Goal: Find specific page/section: Find specific page/section

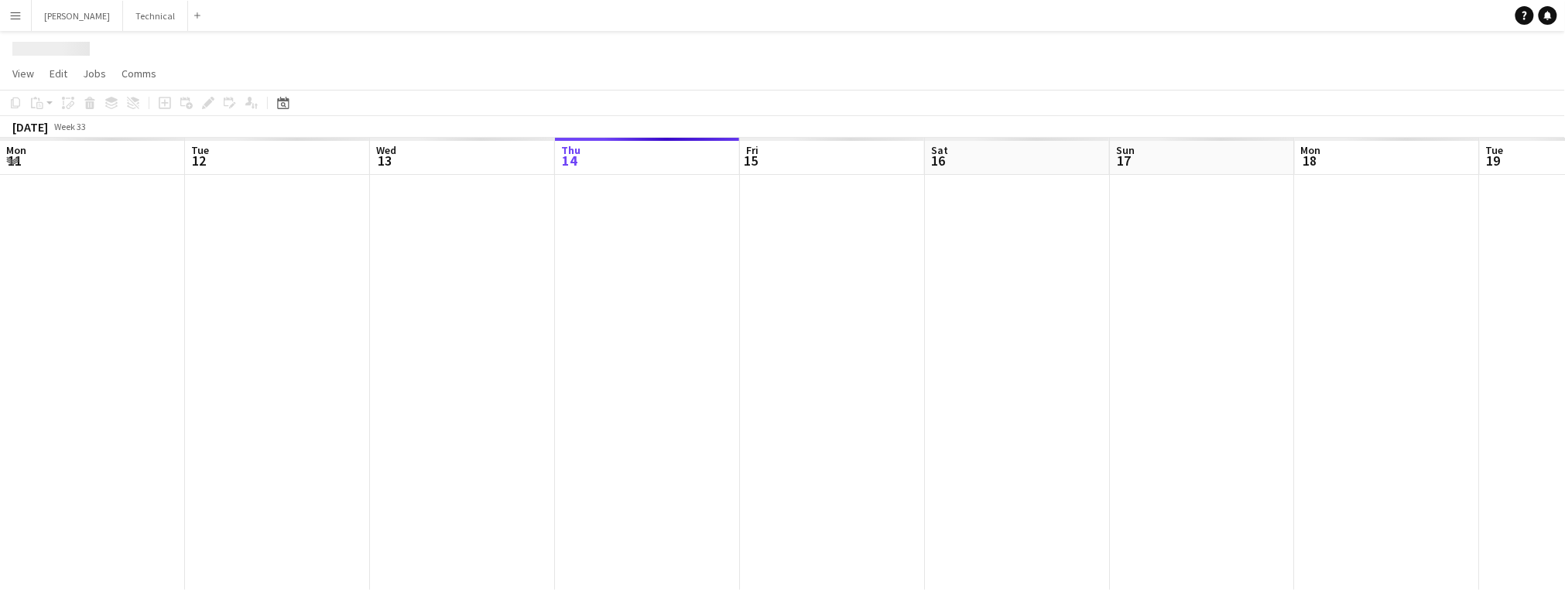
scroll to position [0, 369]
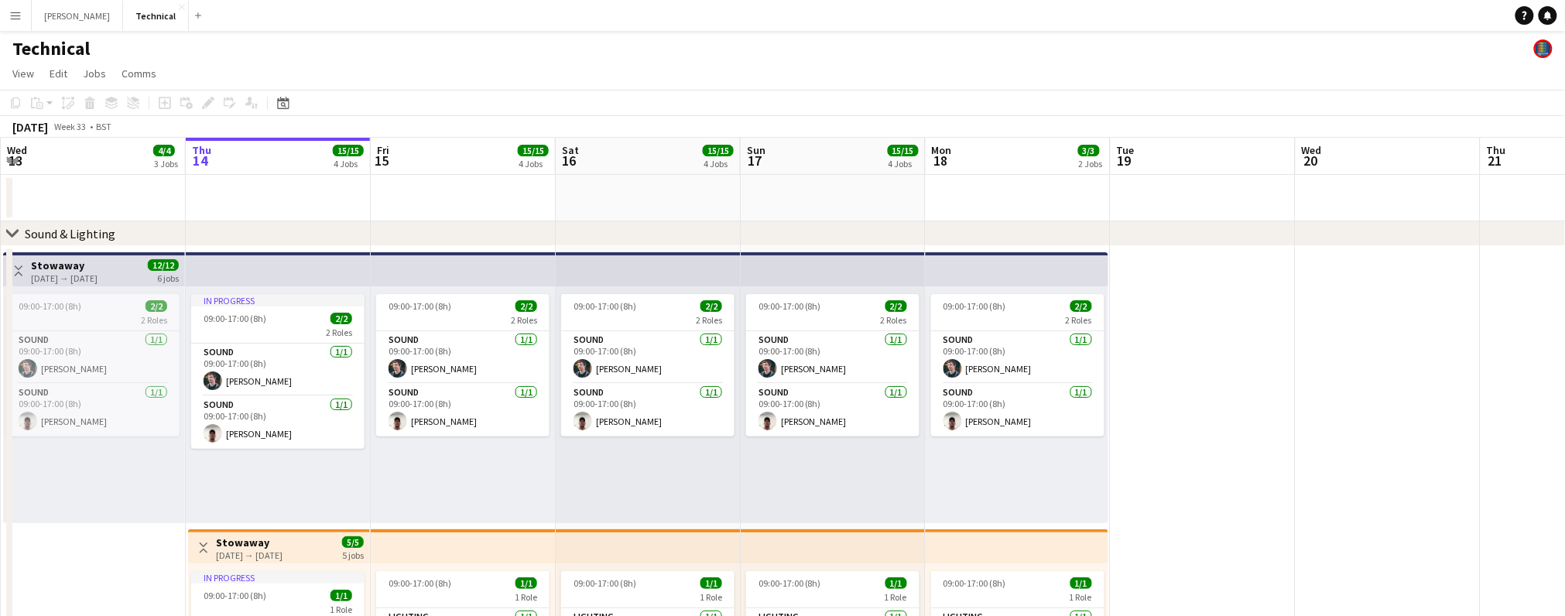
click at [15, 13] on app-icon "Menu" at bounding box center [15, 15] width 12 height 12
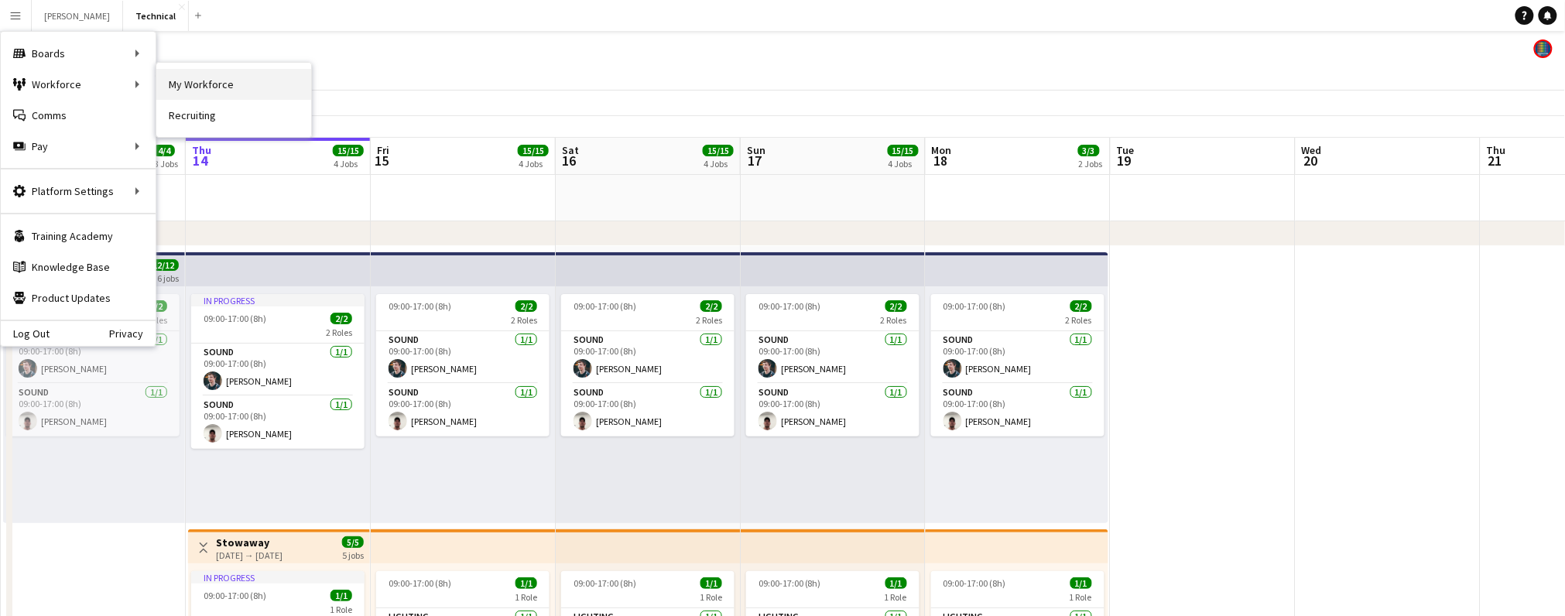
click at [231, 88] on link "My Workforce" at bounding box center [233, 84] width 155 height 31
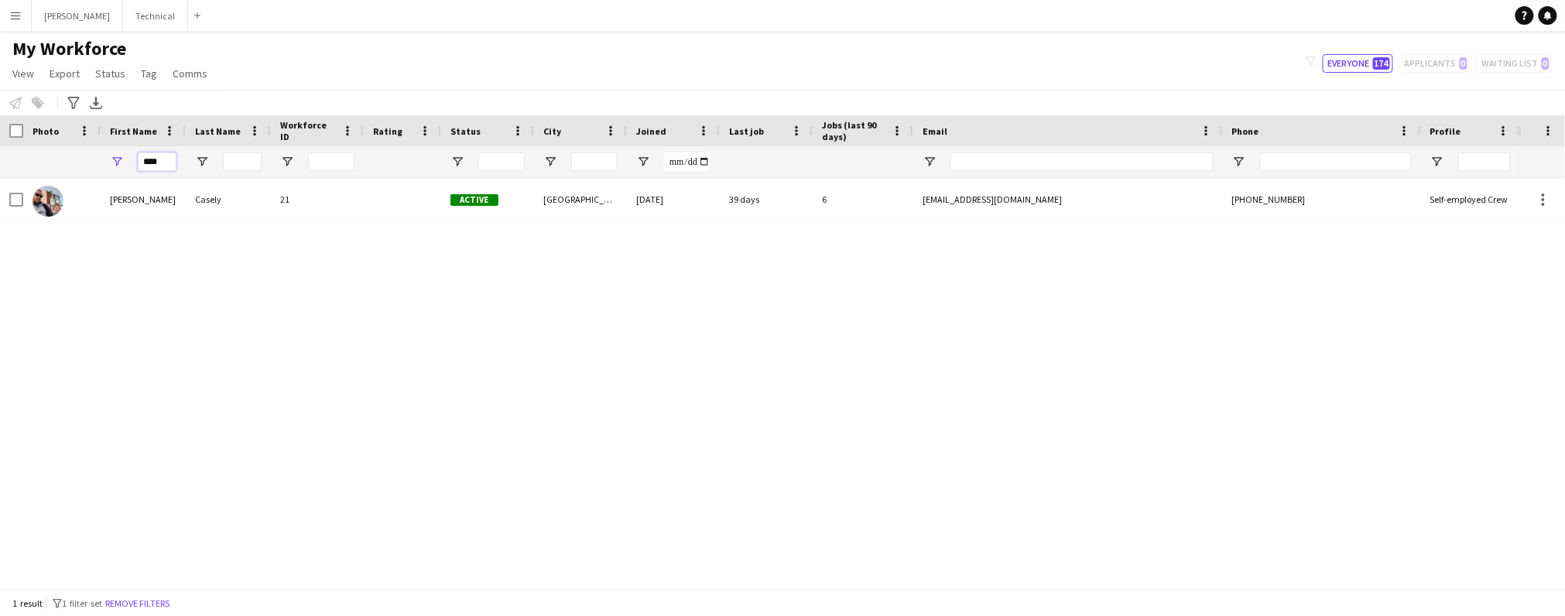
click at [169, 159] on input "****" at bounding box center [157, 161] width 39 height 19
click at [443, 370] on div "[PERSON_NAME] 170 Active Maidstone [DATE] 38 days 7 [PERSON_NAME][EMAIL_ADDRESS…" at bounding box center [759, 383] width 1518 height 411
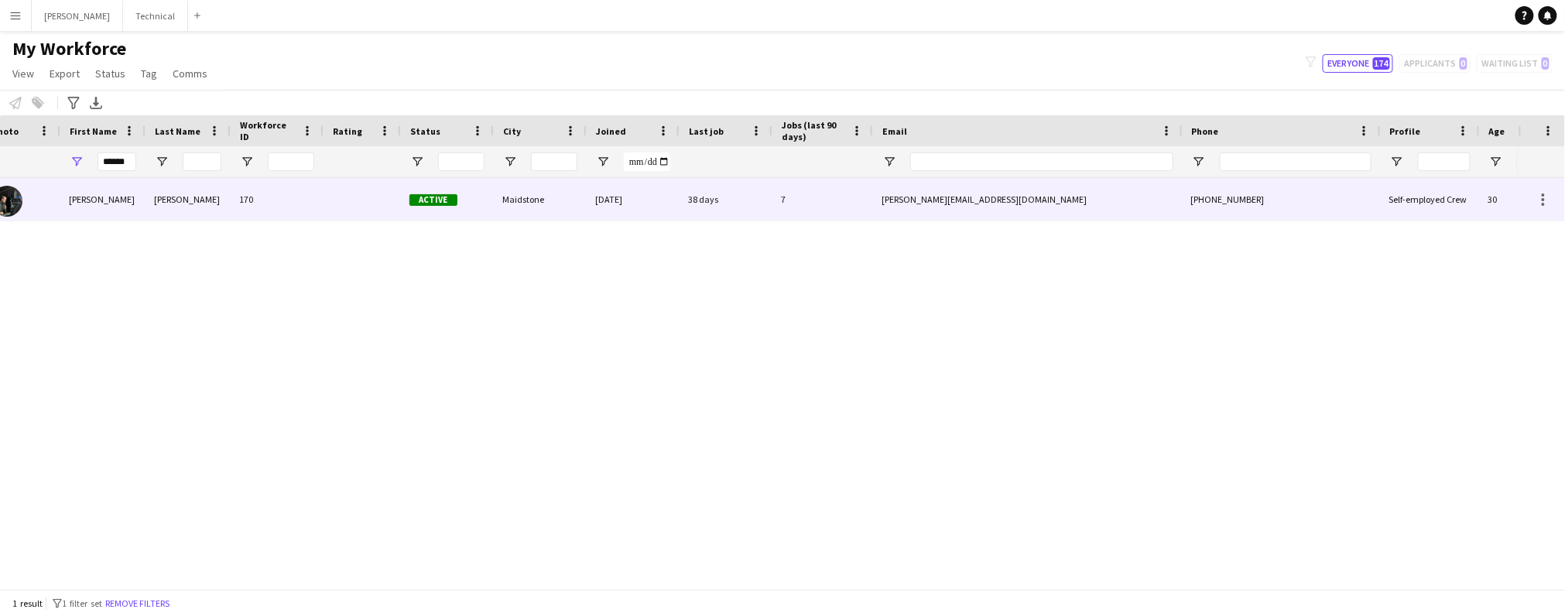
scroll to position [0, 50]
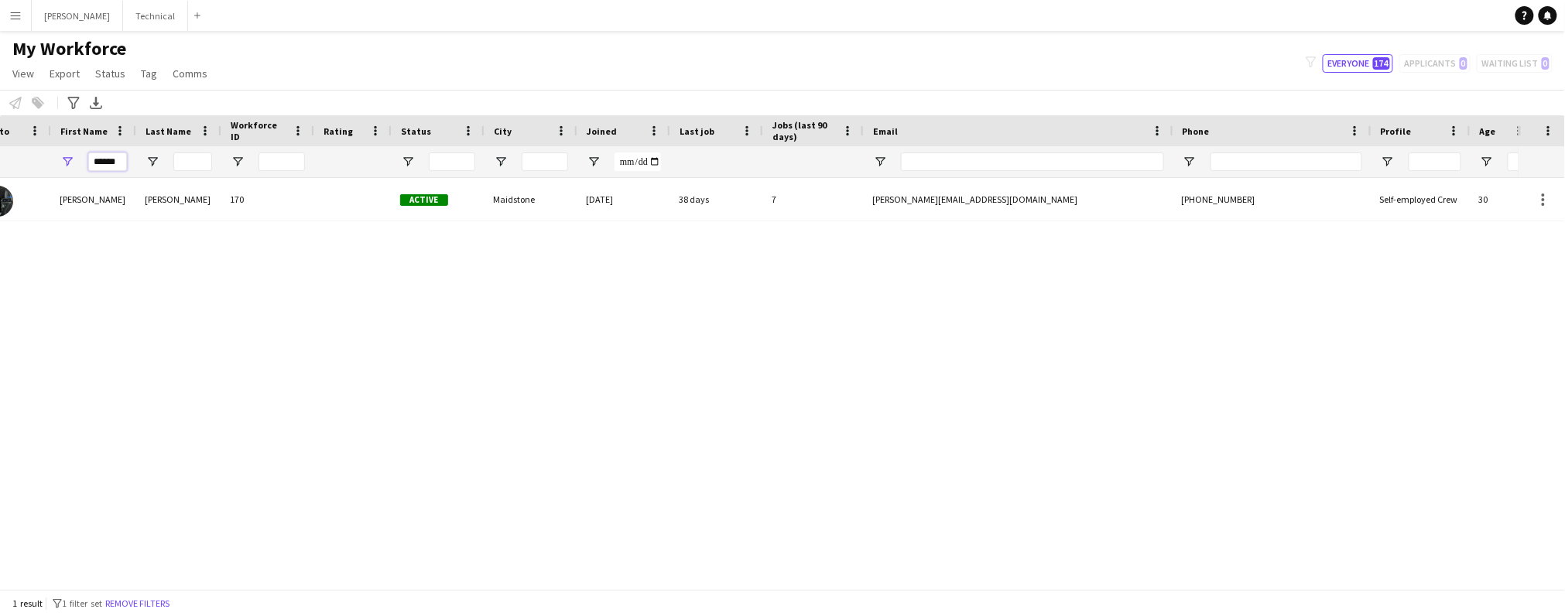
click at [101, 163] on input "******" at bounding box center [107, 161] width 39 height 19
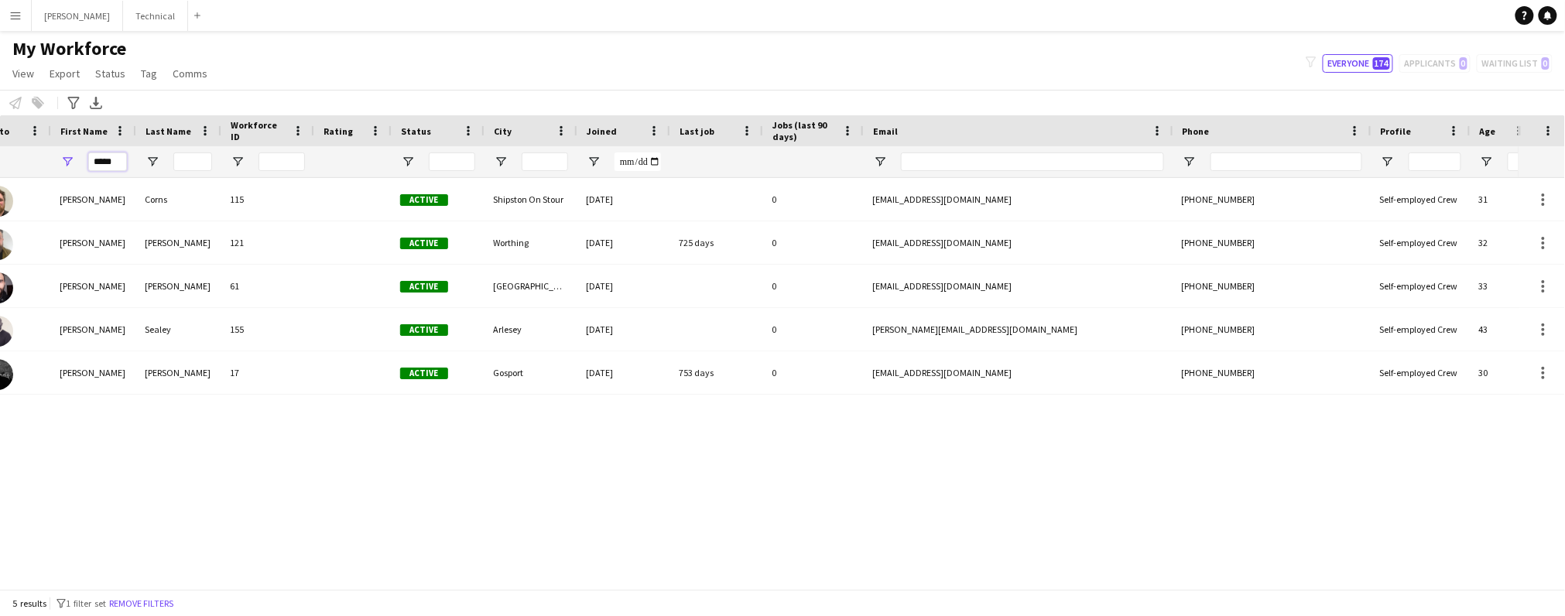
type input "*****"
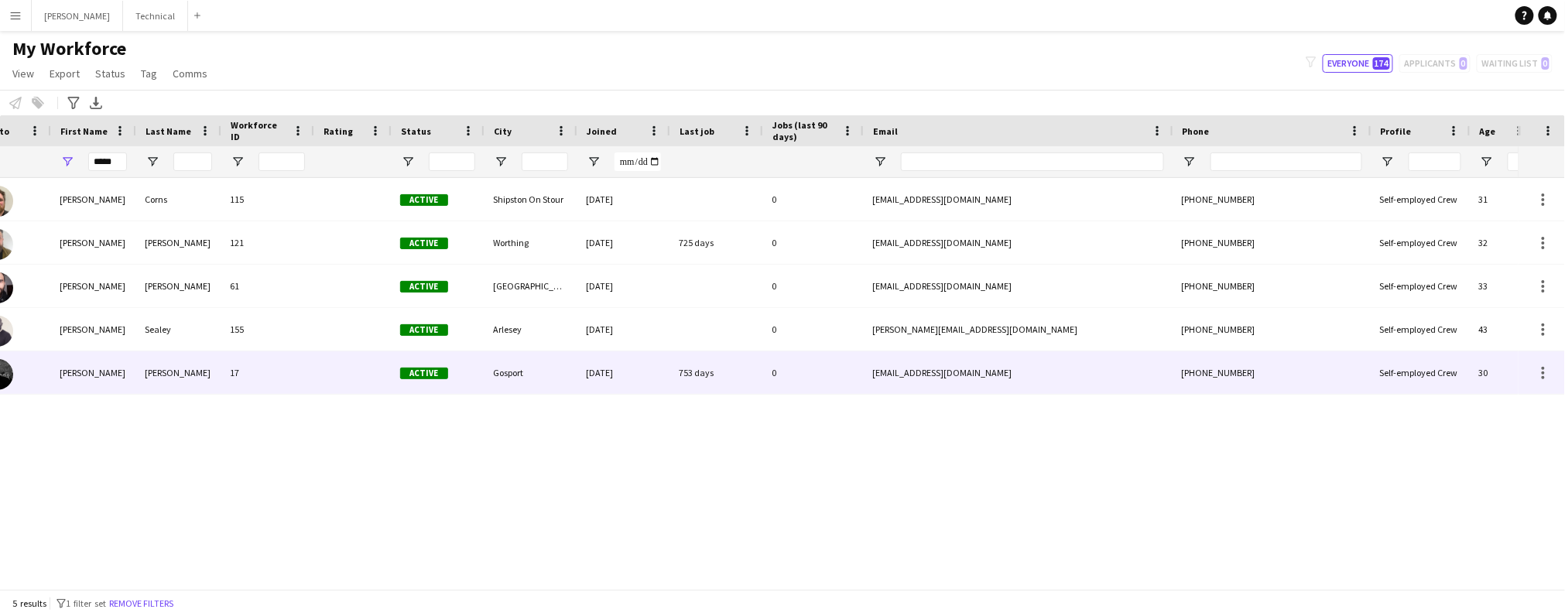
click at [156, 373] on div "[PERSON_NAME]" at bounding box center [177, 372] width 85 height 43
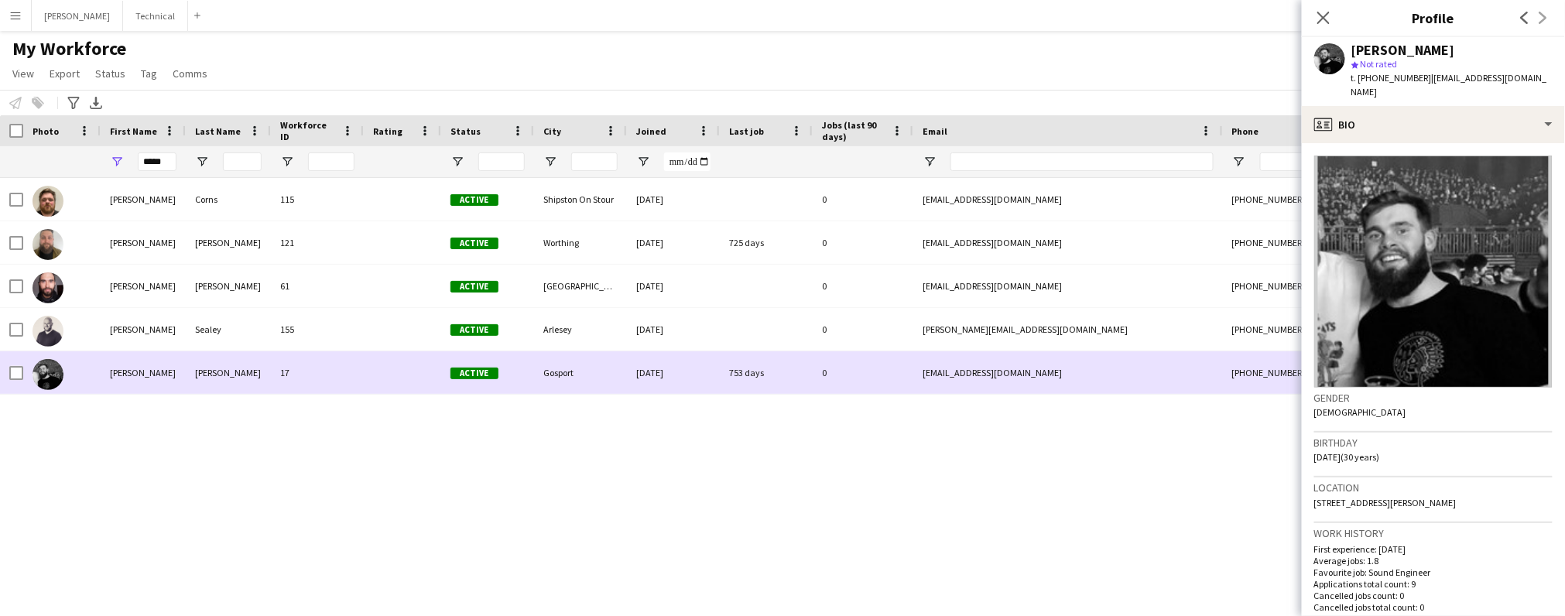
scroll to position [0, 0]
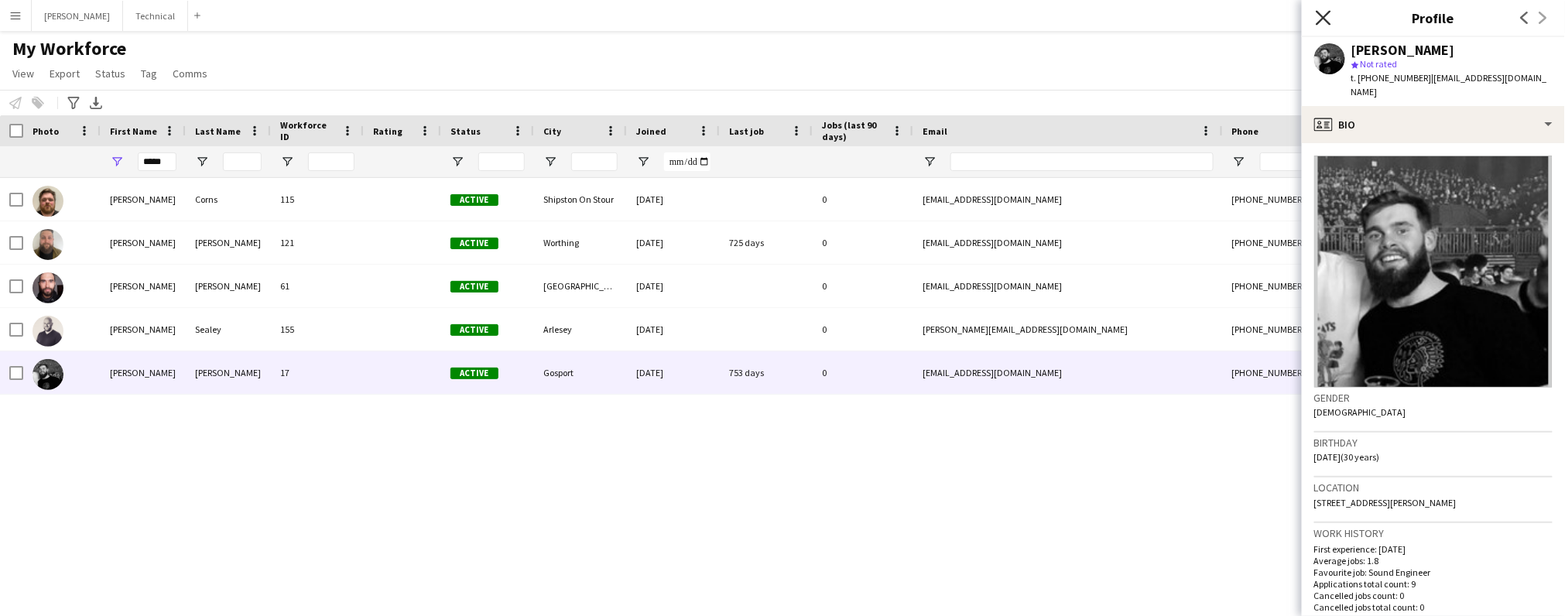
click at [1326, 19] on icon at bounding box center [1323, 17] width 15 height 15
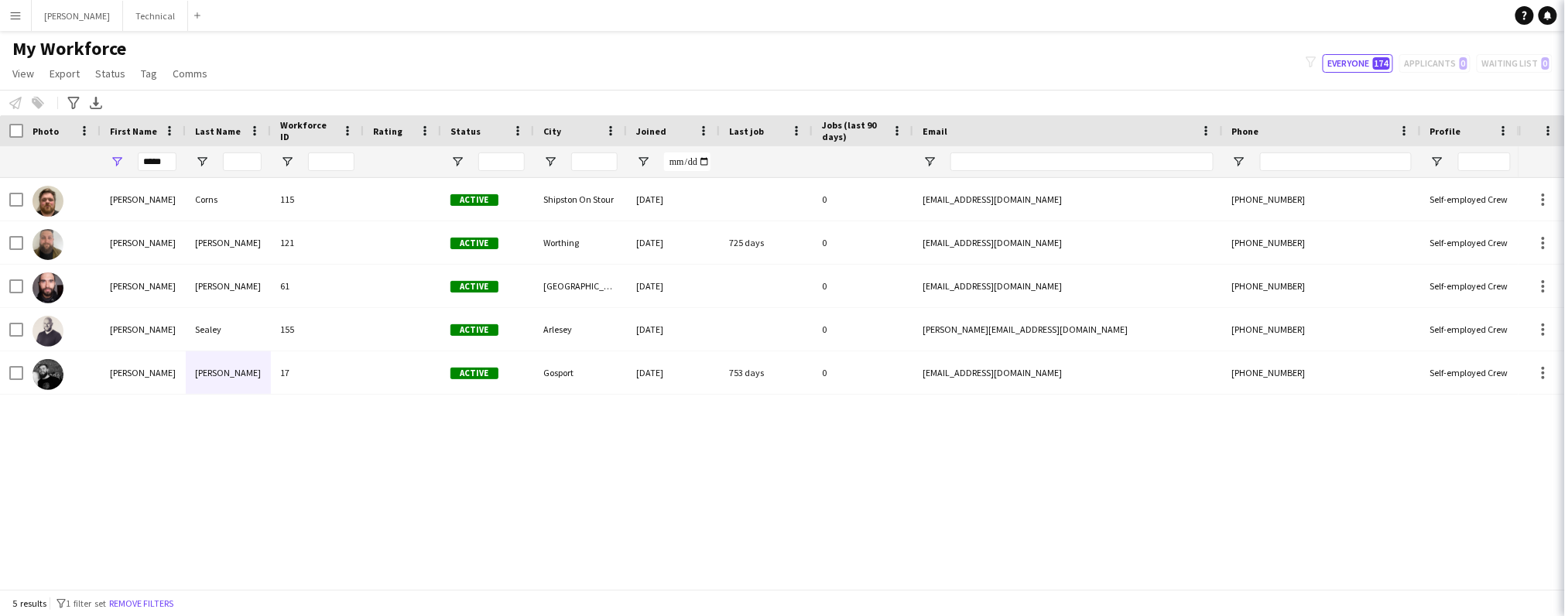
click at [1326, 19] on body "Menu Boards Boards Boards All jobs Status Workforce Workforce My Workforce Recr…" at bounding box center [782, 308] width 1565 height 616
click at [155, 161] on input "*****" at bounding box center [157, 161] width 39 height 19
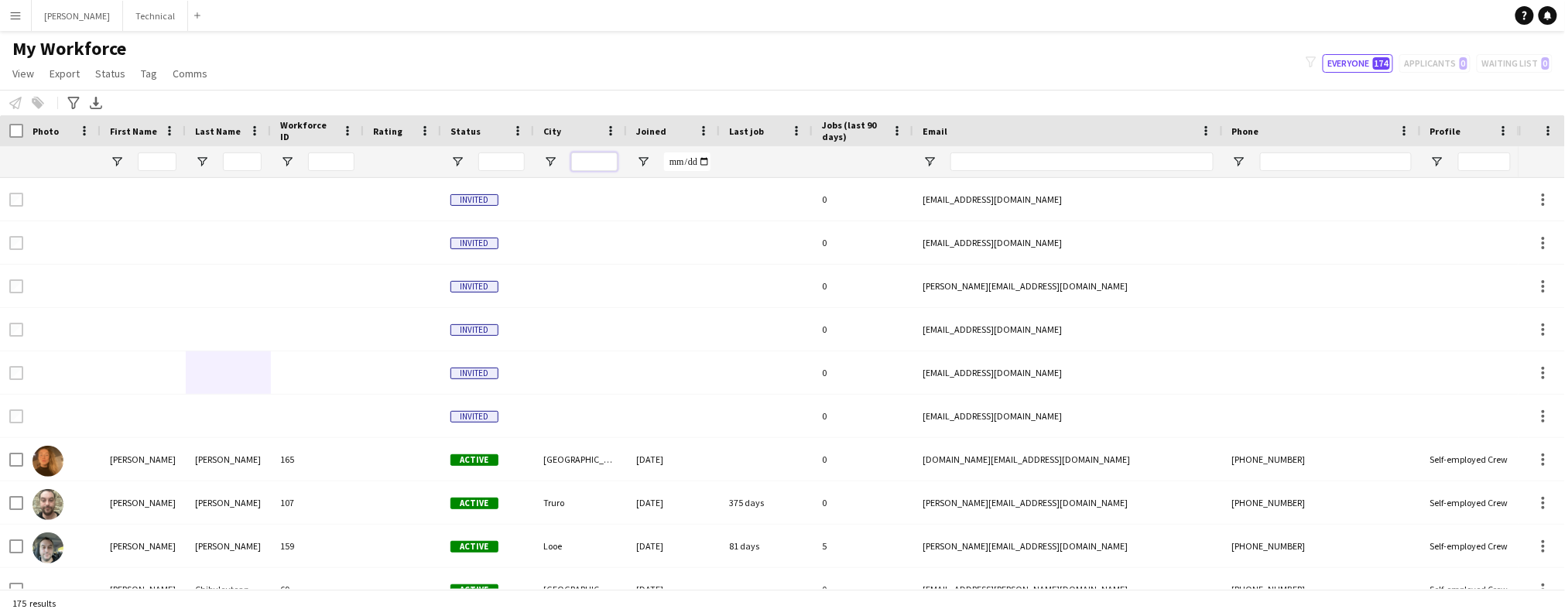
click at [592, 158] on input "City Filter Input" at bounding box center [594, 161] width 46 height 19
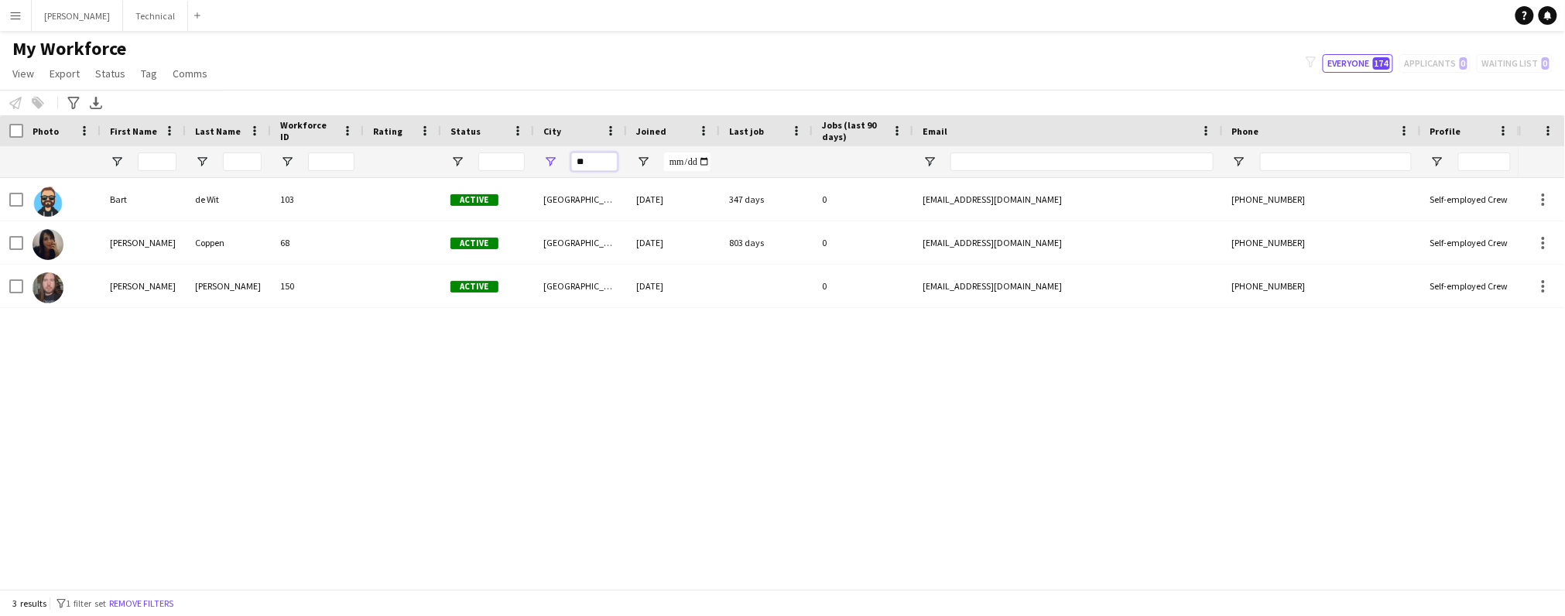
type input "*"
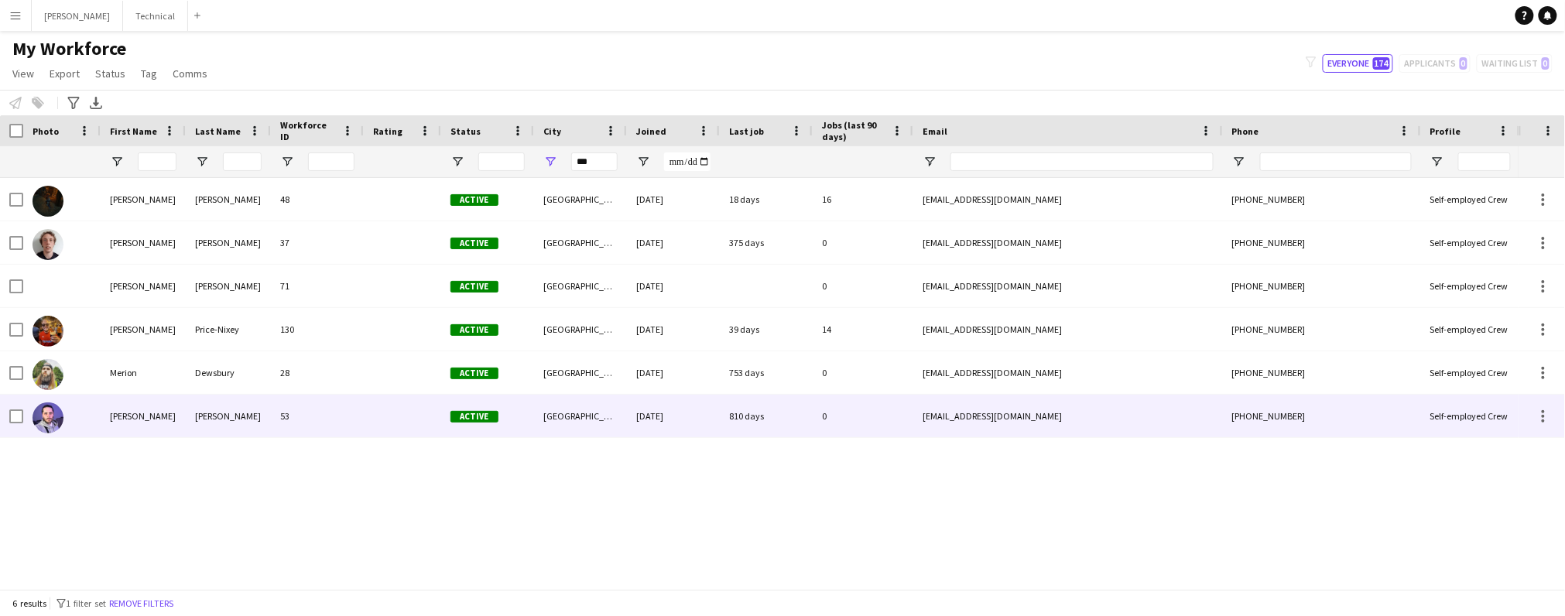
click at [110, 415] on div "[PERSON_NAME]" at bounding box center [143, 416] width 85 height 43
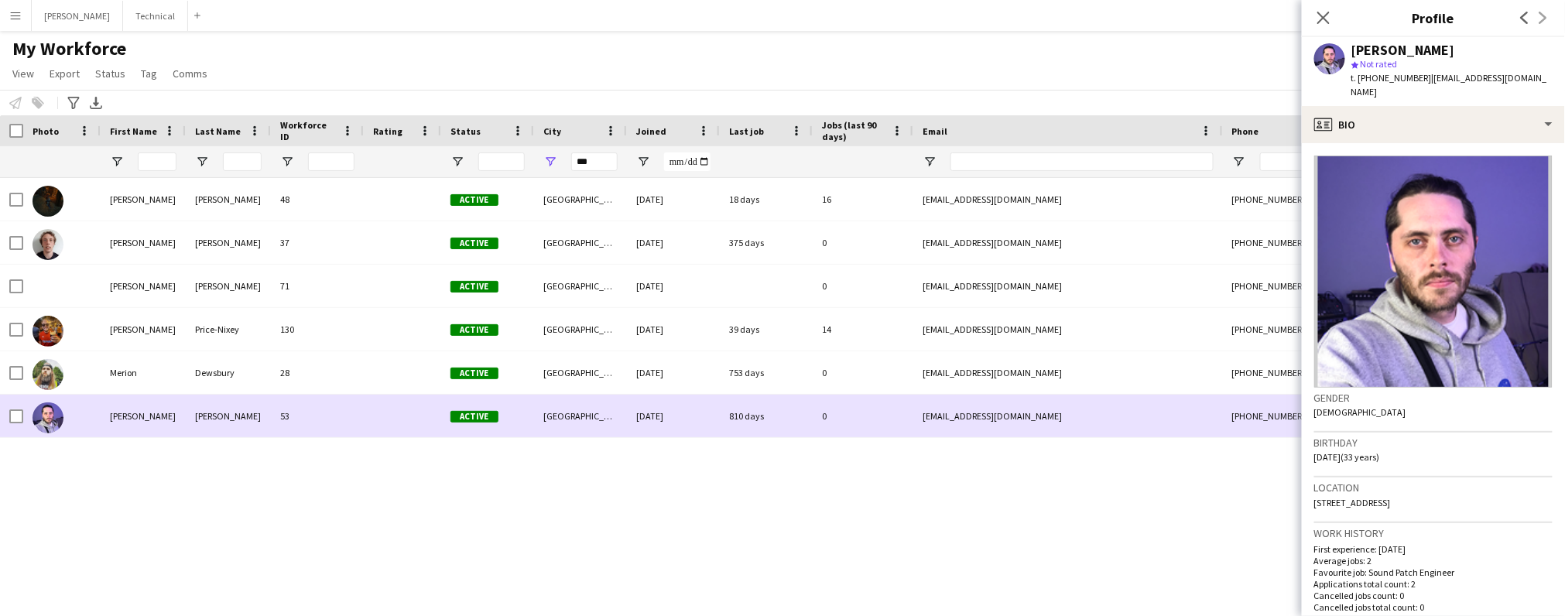
scroll to position [0, 1]
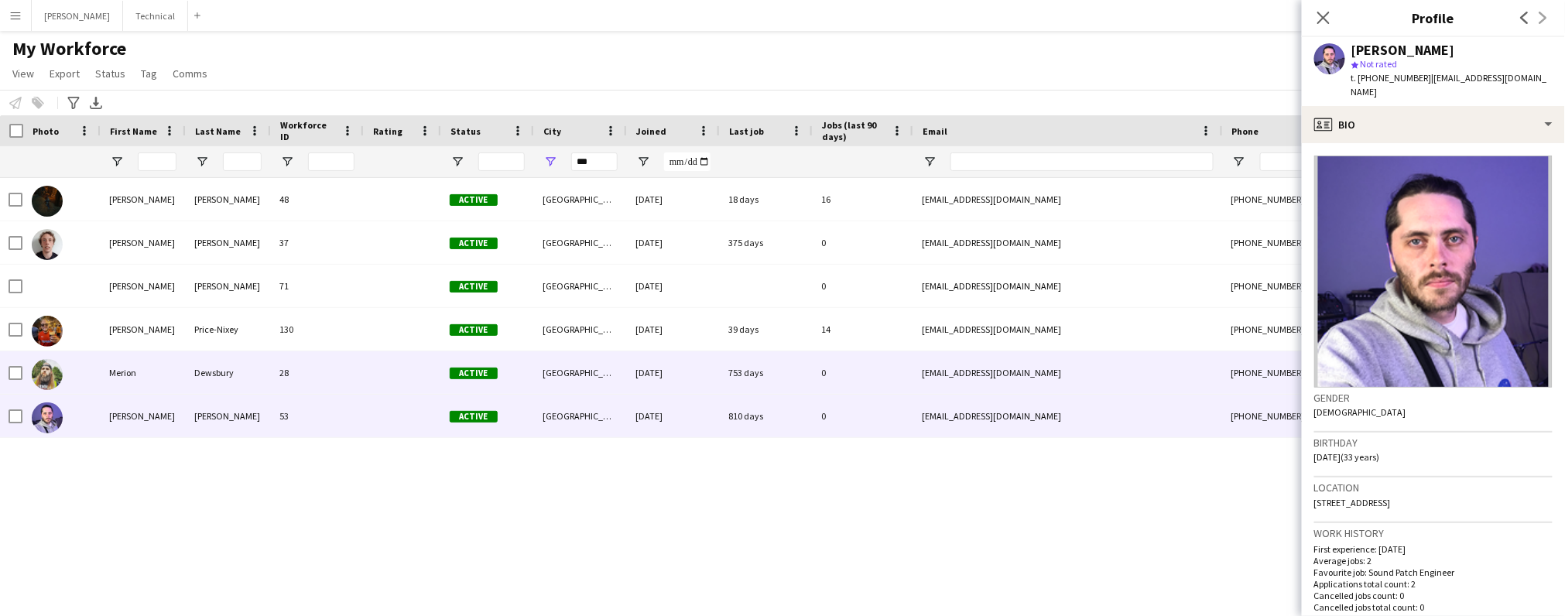
click at [115, 378] on div "Merion" at bounding box center [142, 372] width 85 height 43
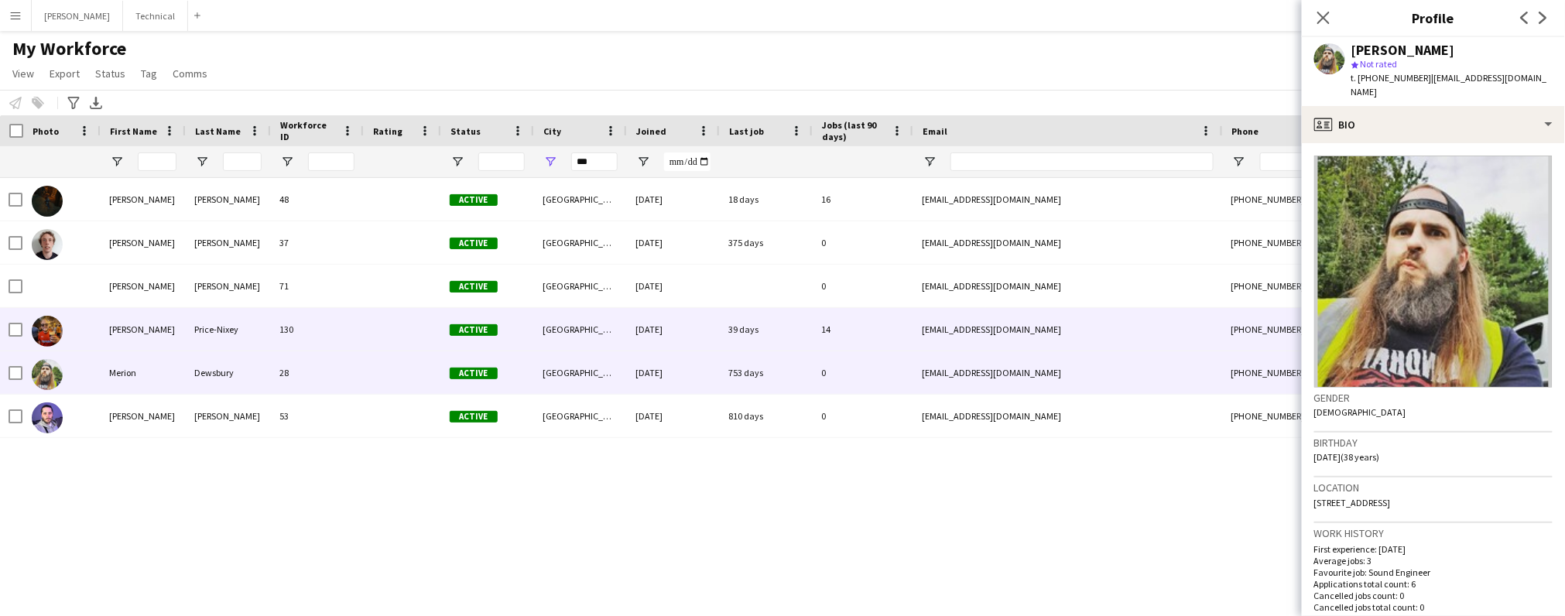
click at [125, 332] on div "[PERSON_NAME]" at bounding box center [142, 329] width 85 height 43
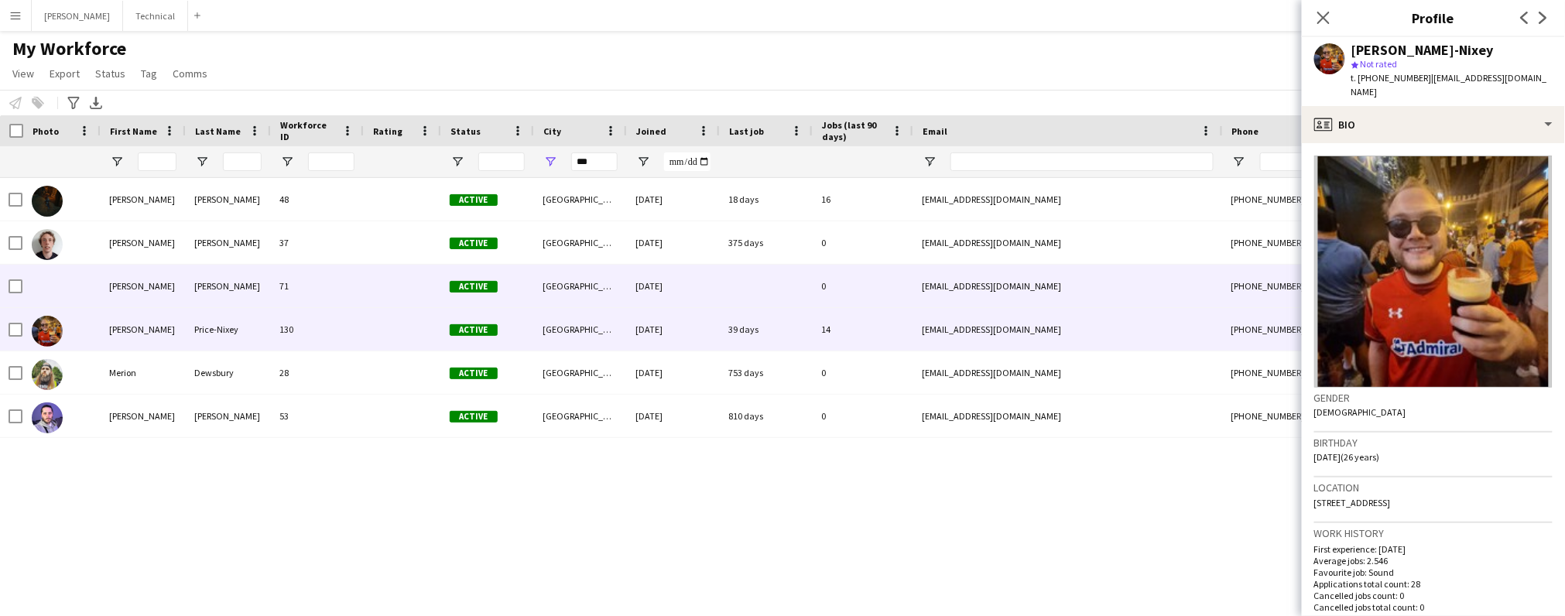
click at [132, 289] on div "[PERSON_NAME]" at bounding box center [142, 286] width 85 height 43
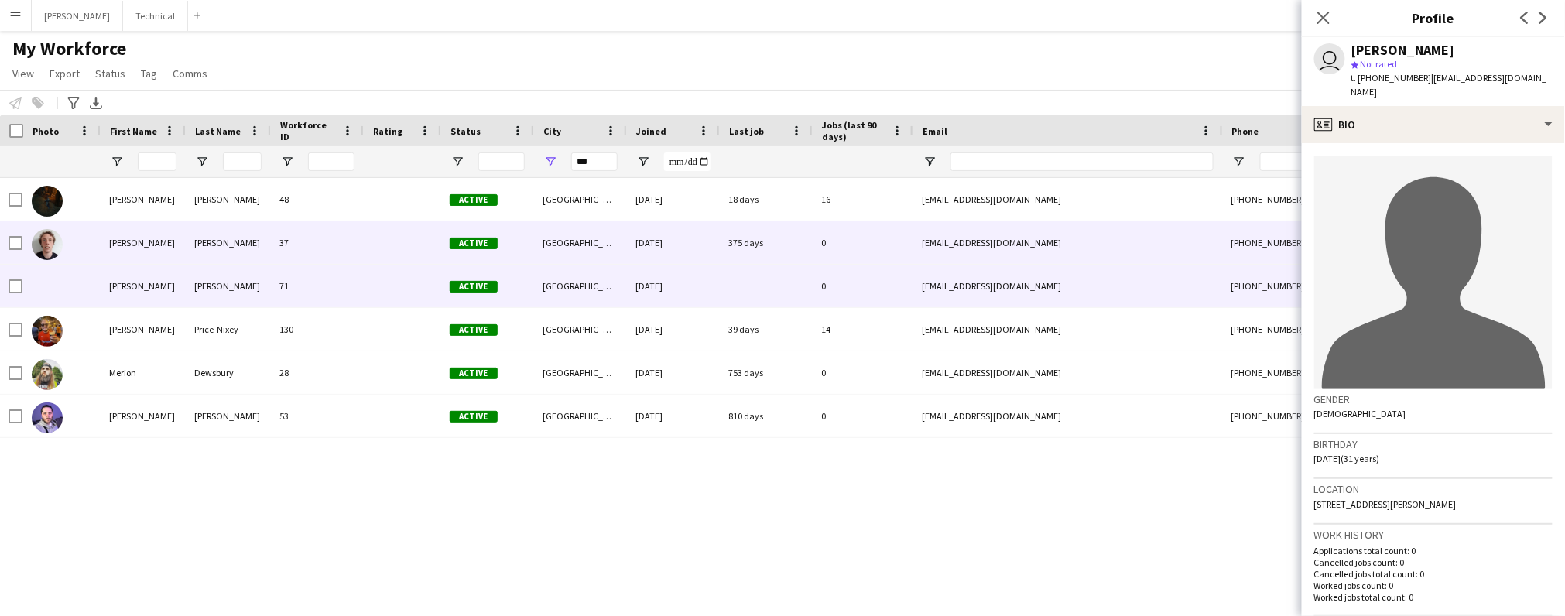
click at [125, 248] on div "[PERSON_NAME]" at bounding box center [142, 242] width 85 height 43
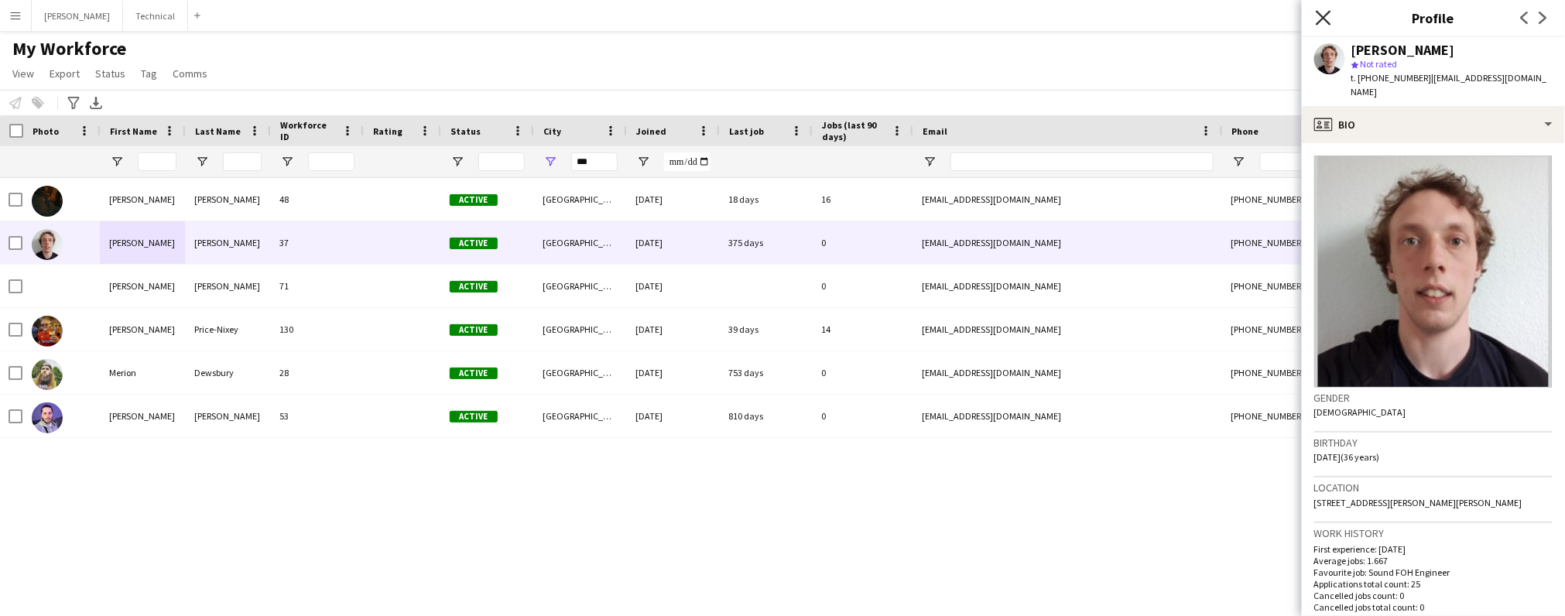
click at [1317, 19] on icon "Close pop-in" at bounding box center [1323, 17] width 15 height 15
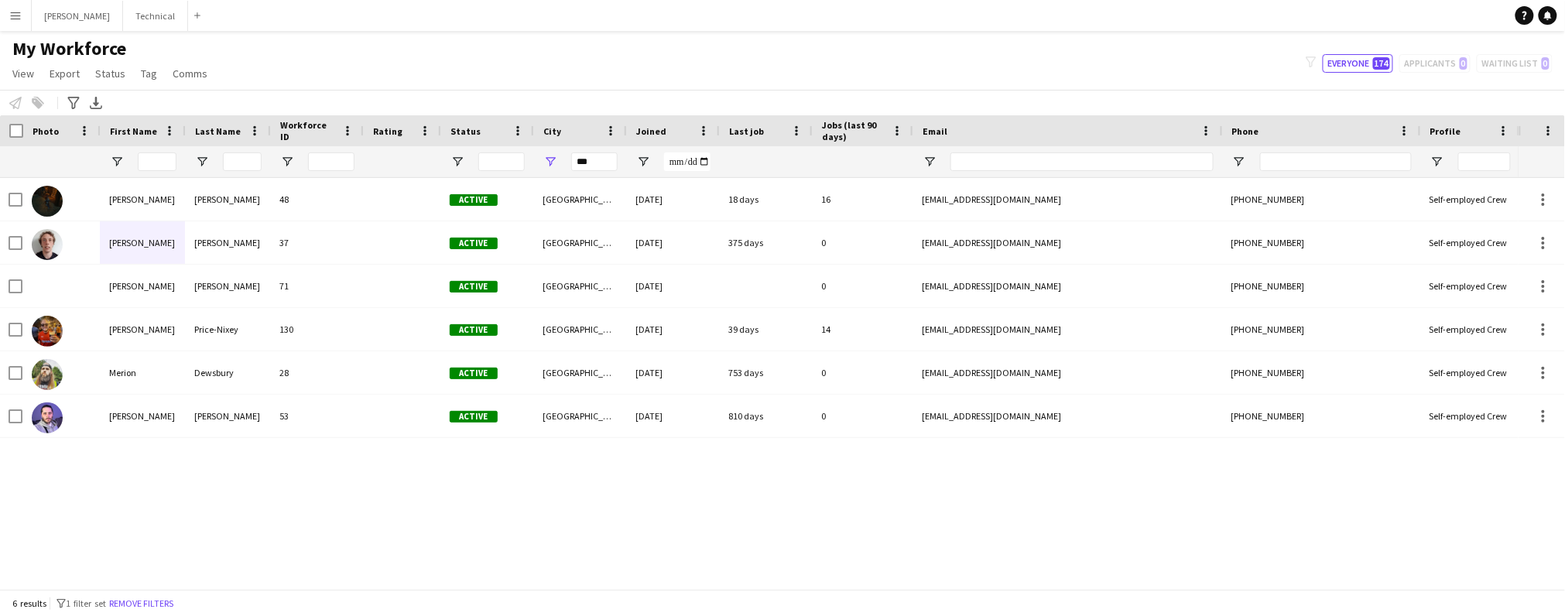
scroll to position [0, 0]
click at [599, 162] on input "***" at bounding box center [594, 161] width 46 height 19
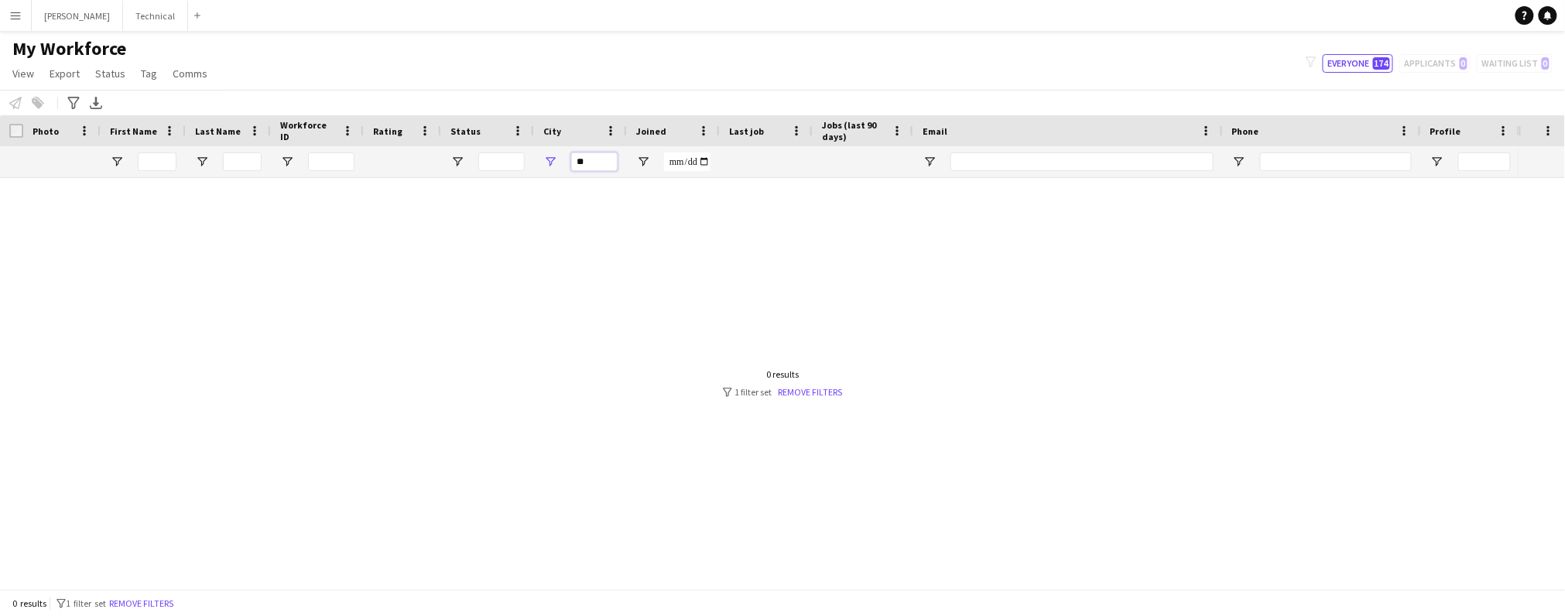
type input "*"
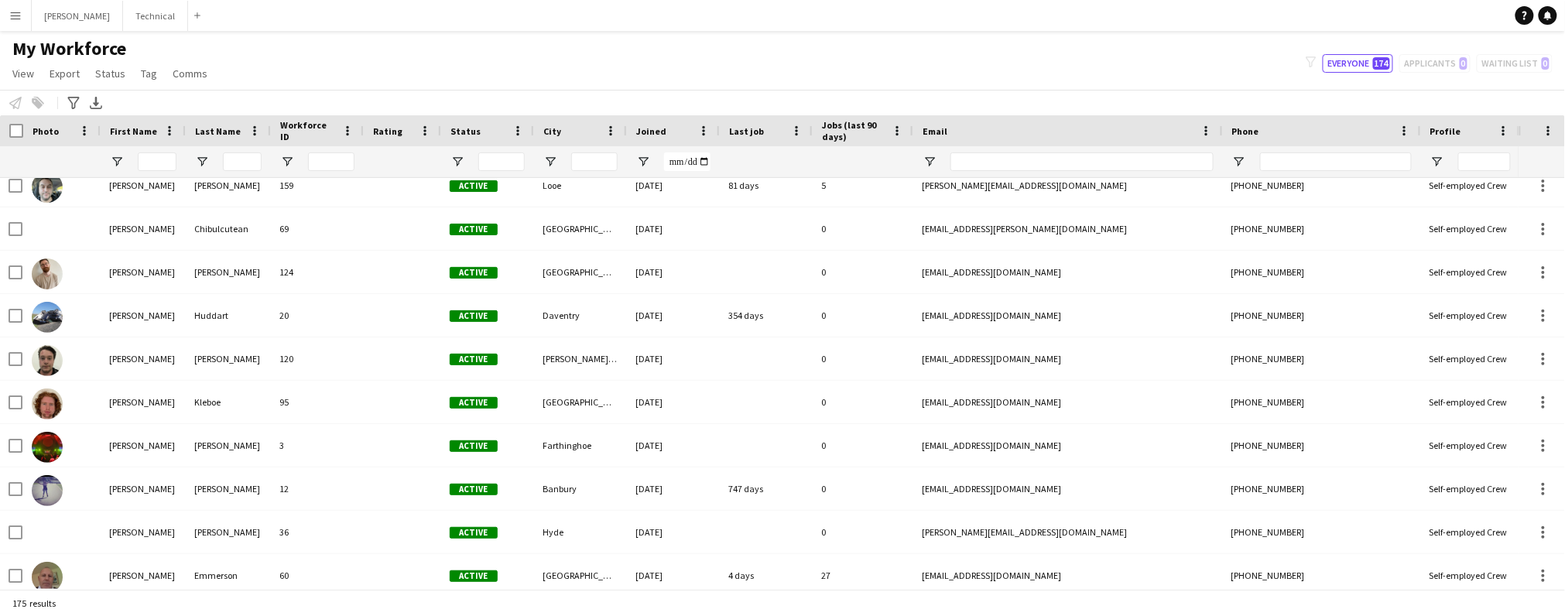
scroll to position [423, 0]
